Goal: Find specific page/section: Find specific page/section

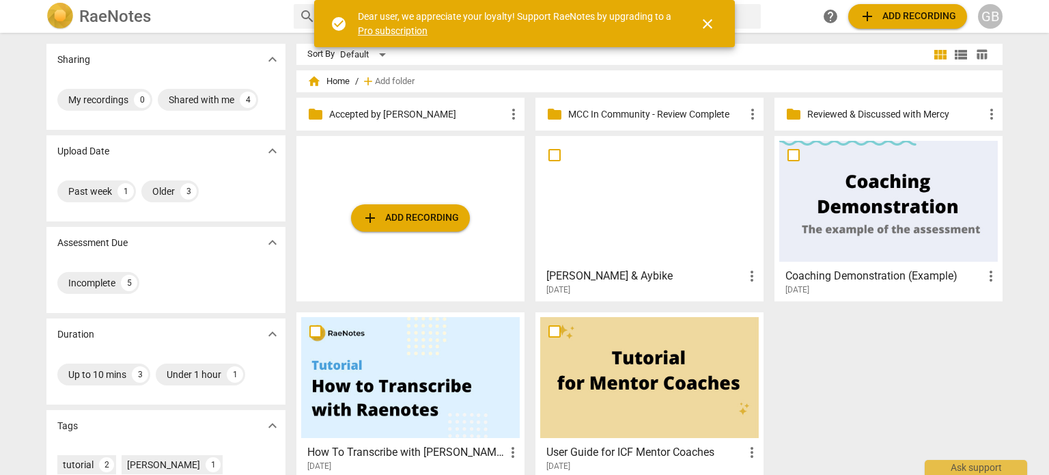
click at [650, 286] on div "[DATE]" at bounding box center [653, 290] width 214 height 12
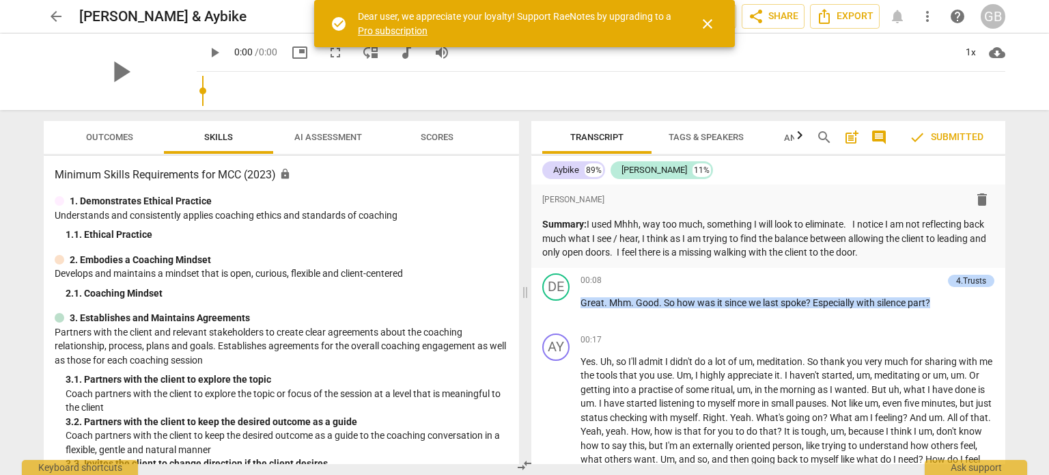
click at [711, 23] on span "close" at bounding box center [707, 24] width 16 height 16
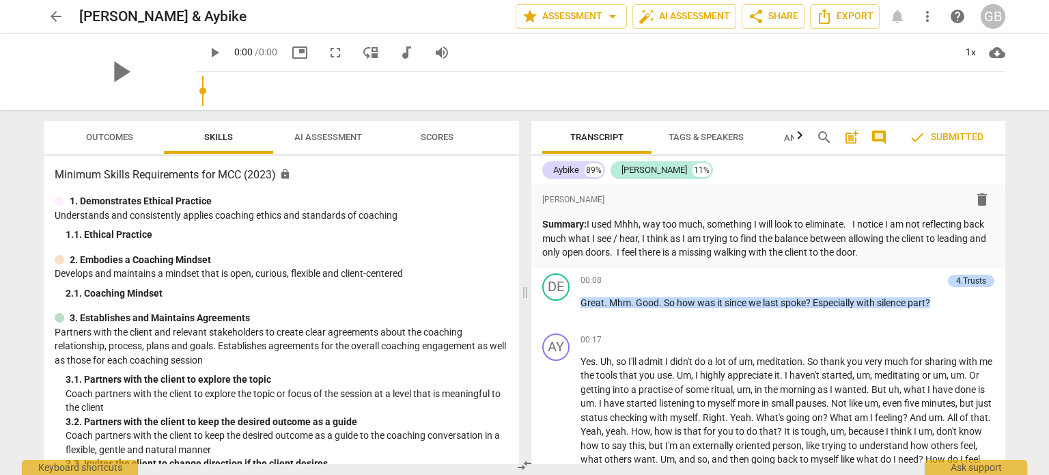
click at [322, 141] on span "AI Assessment" at bounding box center [328, 137] width 68 height 10
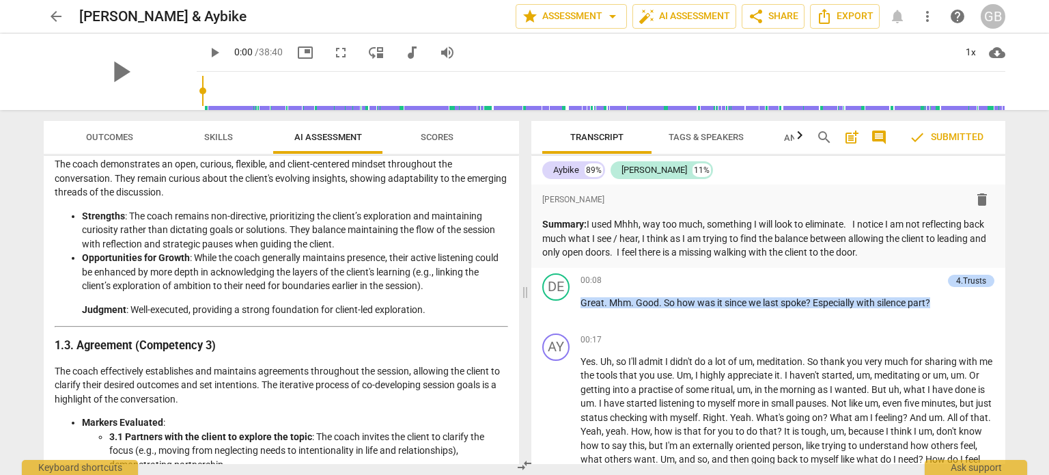
scroll to position [342, 0]
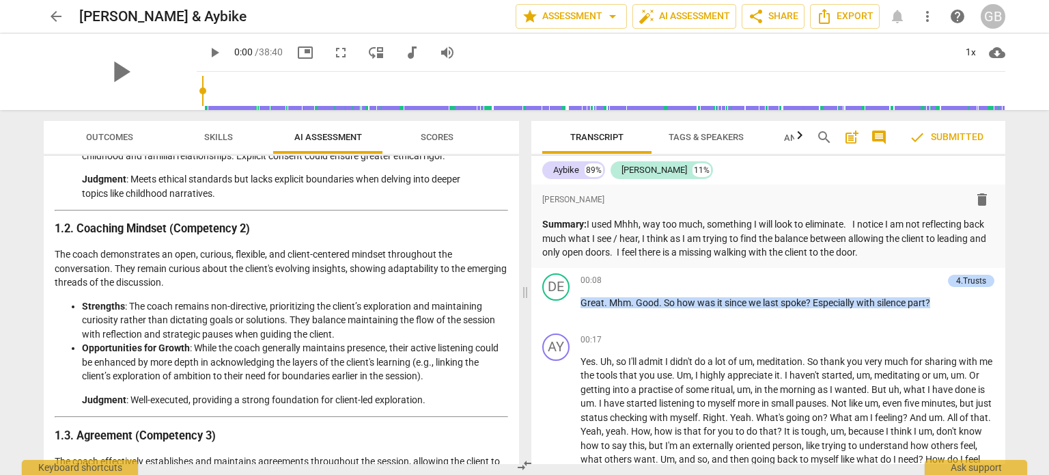
click at [232, 138] on span "Skills" at bounding box center [218, 137] width 29 height 10
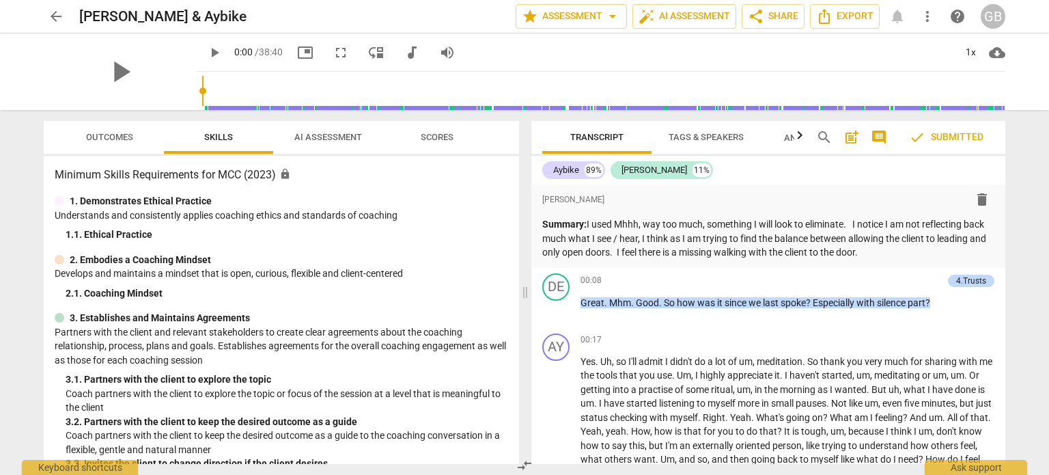
click at [114, 134] on span "Outcomes" at bounding box center [109, 137] width 47 height 10
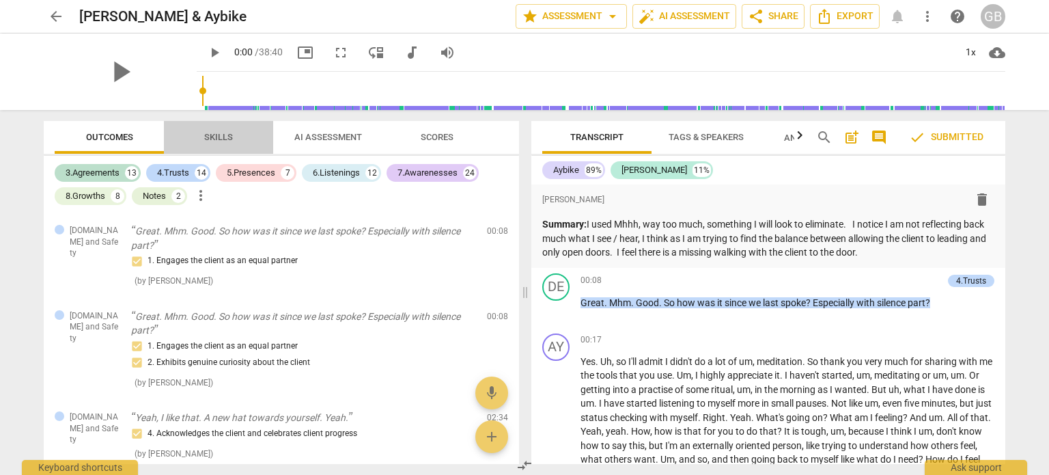
click at [232, 135] on span "Skills" at bounding box center [218, 137] width 29 height 10
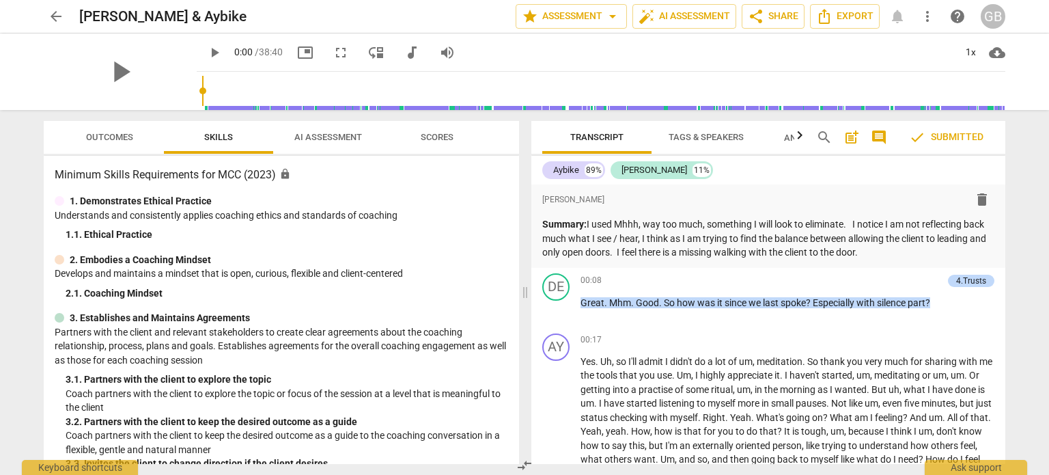
click at [107, 135] on span "Outcomes" at bounding box center [109, 137] width 47 height 10
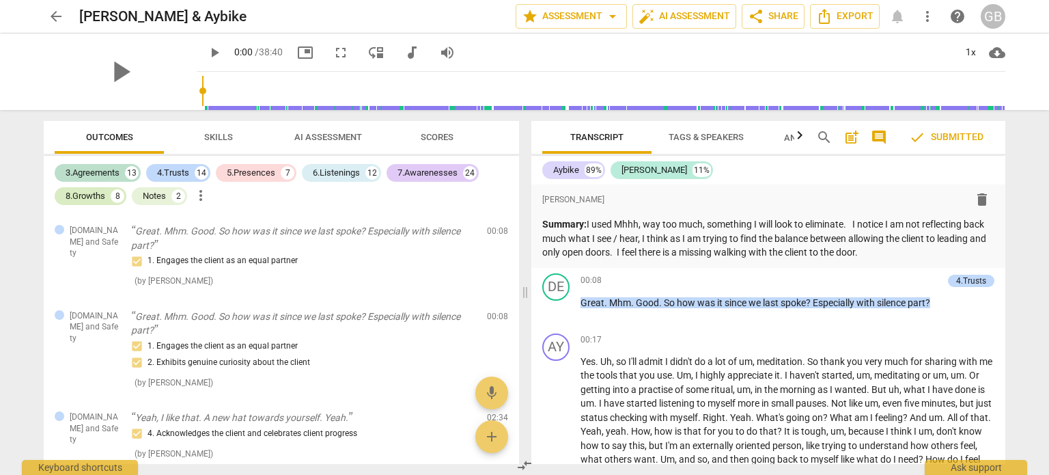
click at [105, 189] on div "8.Growths" at bounding box center [86, 196] width 40 height 14
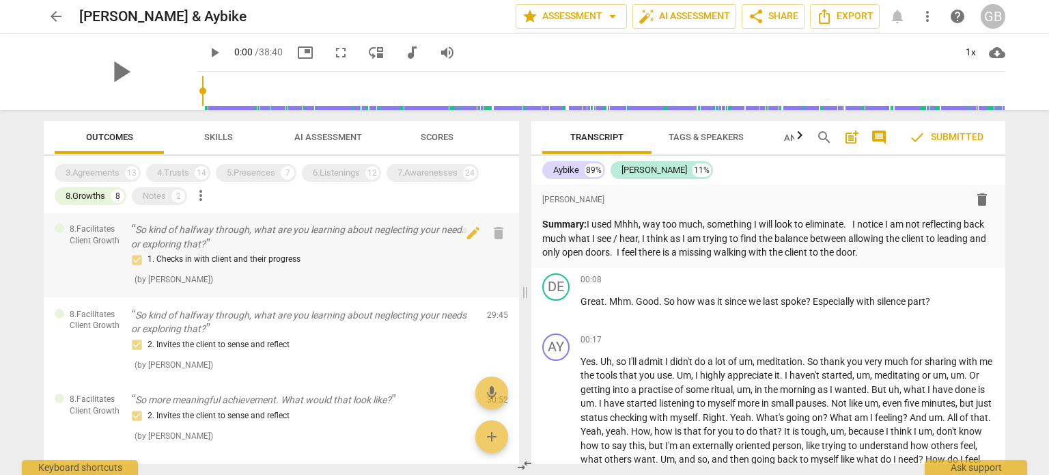
scroll to position [0, 0]
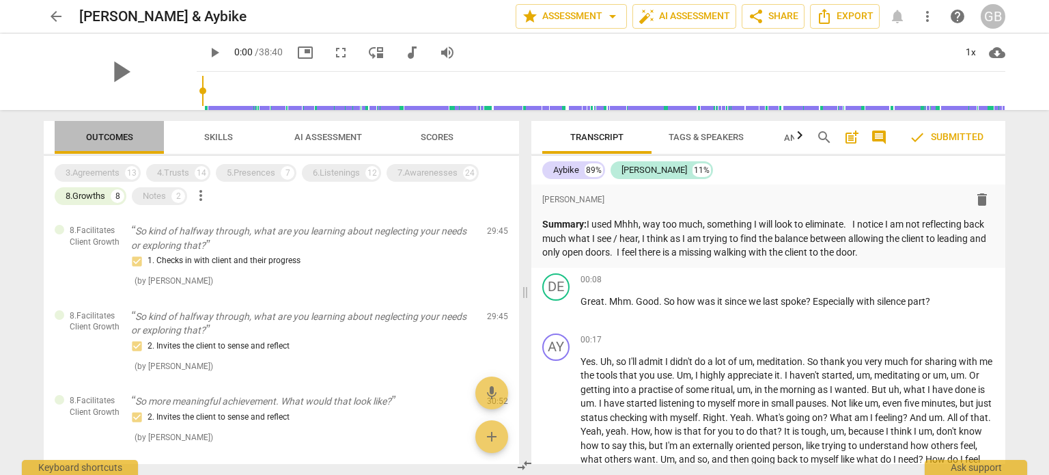
click at [115, 138] on span "Outcomes" at bounding box center [109, 137] width 47 height 10
click at [214, 139] on span "Skills" at bounding box center [218, 137] width 29 height 10
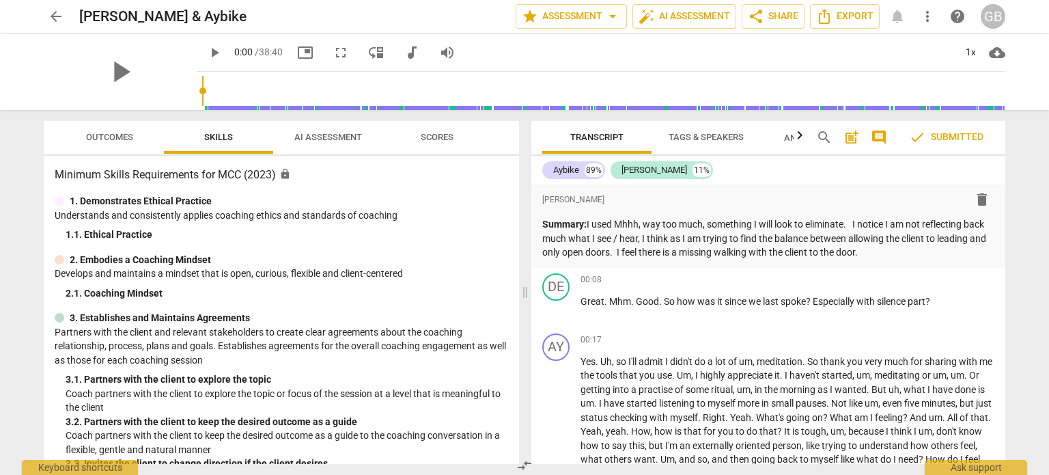
click at [111, 137] on span "Outcomes" at bounding box center [109, 137] width 47 height 10
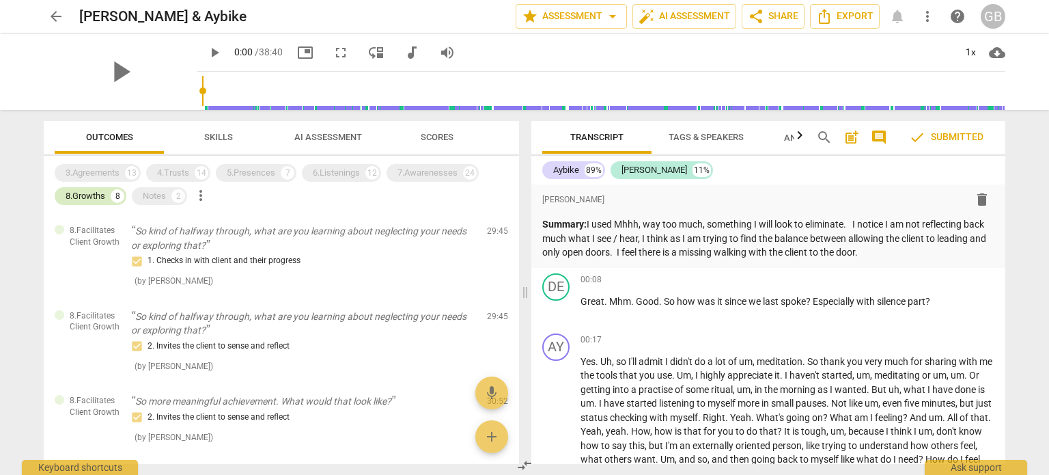
click at [102, 193] on div "8.Growths" at bounding box center [86, 196] width 40 height 14
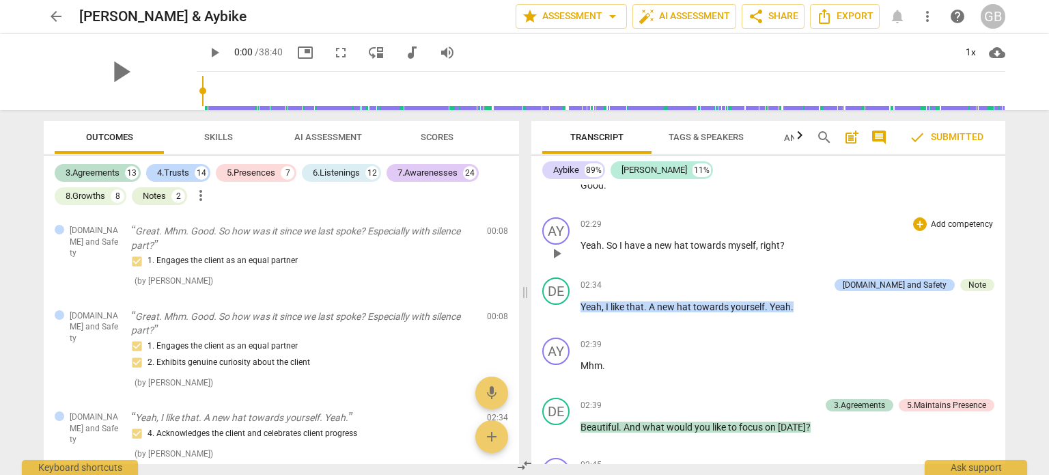
scroll to position [546, 0]
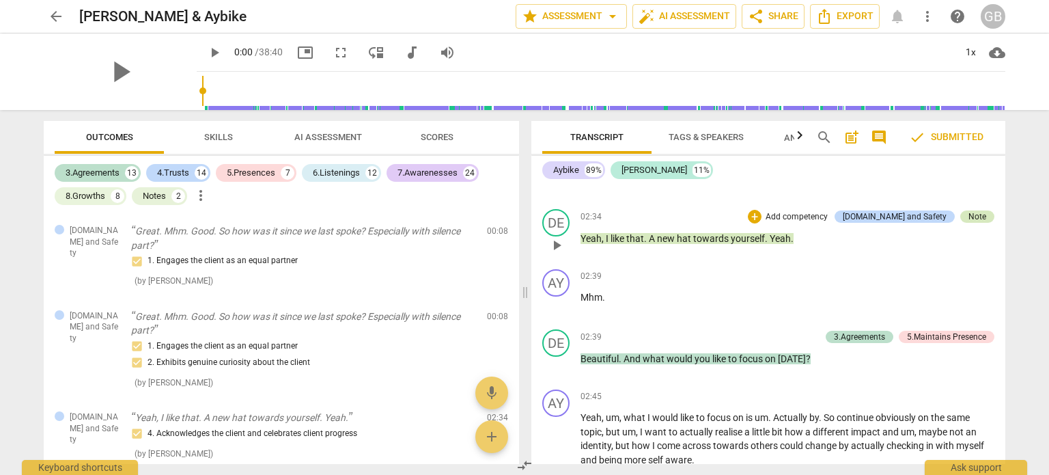
click at [974, 215] on div "Note" at bounding box center [978, 216] width 18 height 12
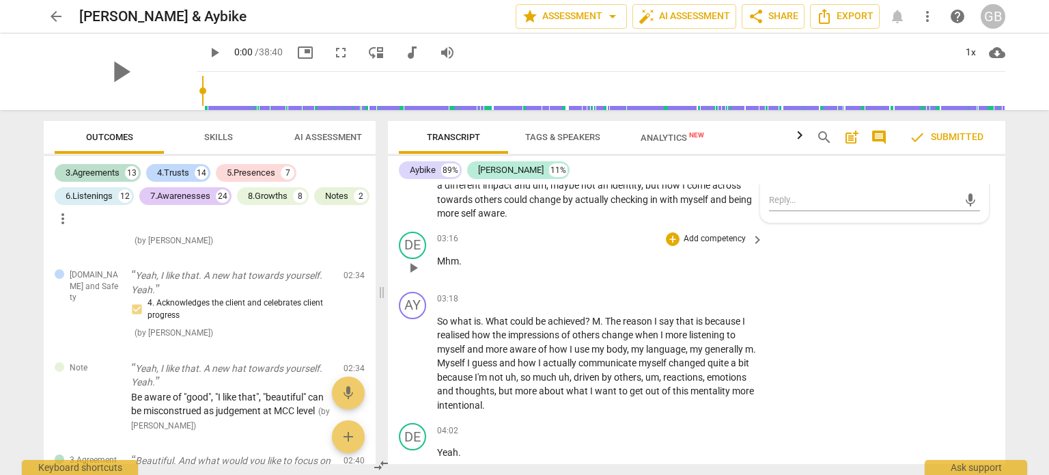
scroll to position [878, 0]
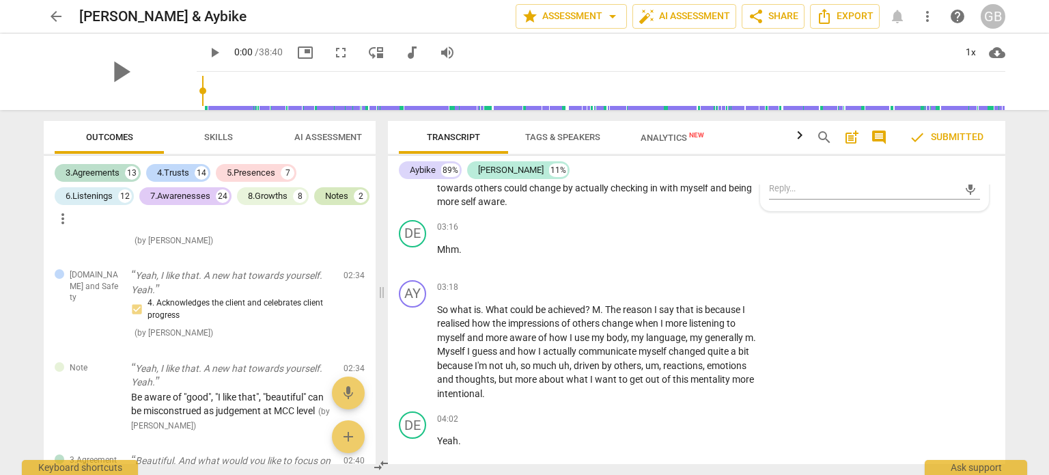
click at [325, 203] on div "Notes" at bounding box center [336, 196] width 23 height 14
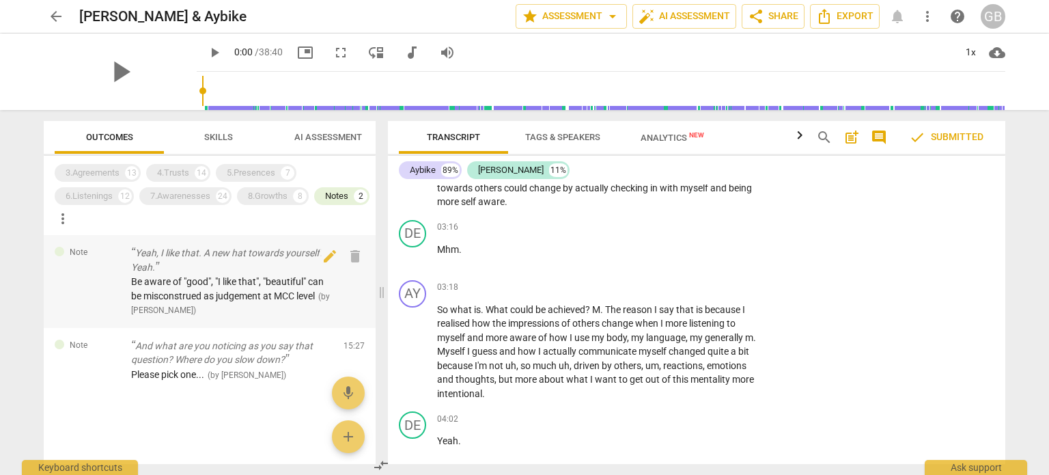
scroll to position [723, 0]
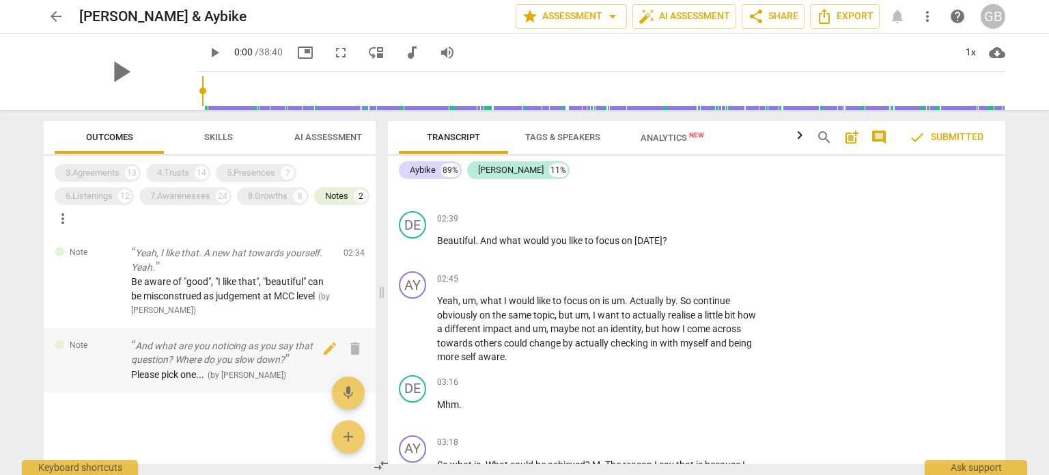
click at [245, 380] on span "( by [PERSON_NAME] )" at bounding box center [247, 375] width 79 height 10
